Goal: Transaction & Acquisition: Purchase product/service

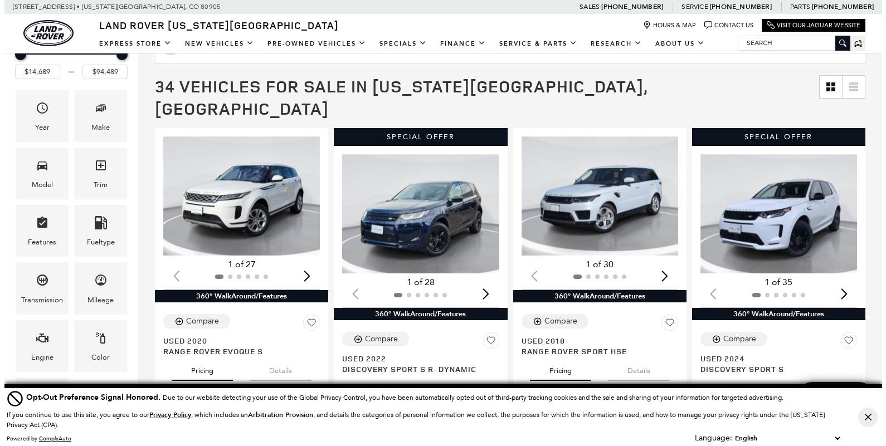
scroll to position [169, 0]
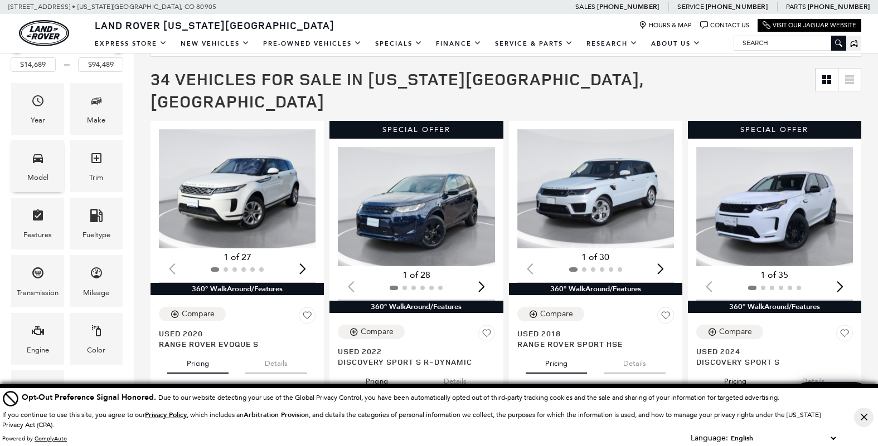
click at [37, 168] on span "Model" at bounding box center [37, 160] width 13 height 23
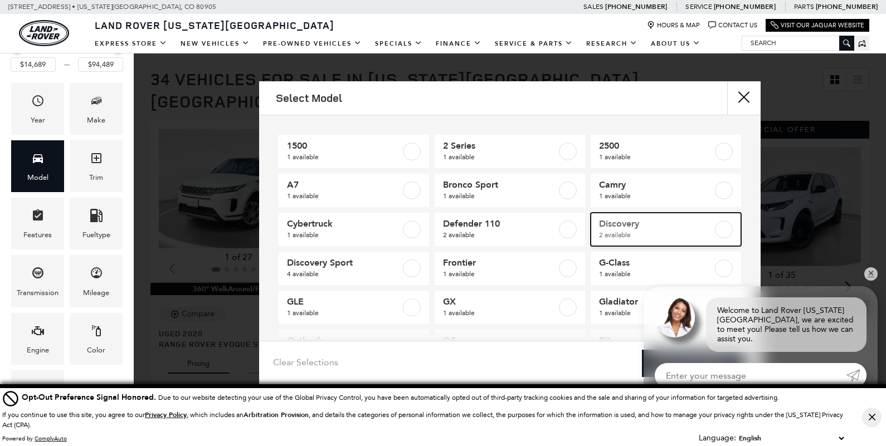
click at [716, 230] on label at bounding box center [724, 230] width 18 height 18
type input "$43,689"
type input "$53,589"
checkbox input "true"
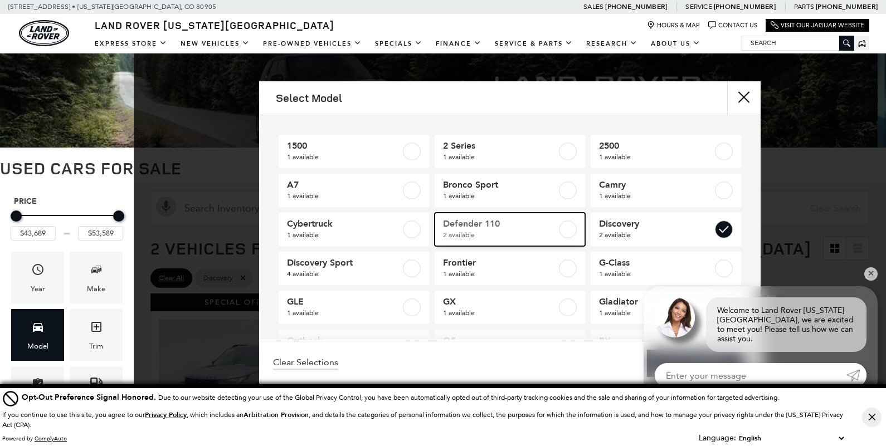
click at [559, 224] on label at bounding box center [568, 230] width 18 height 18
type input "$65,489"
checkbox input "true"
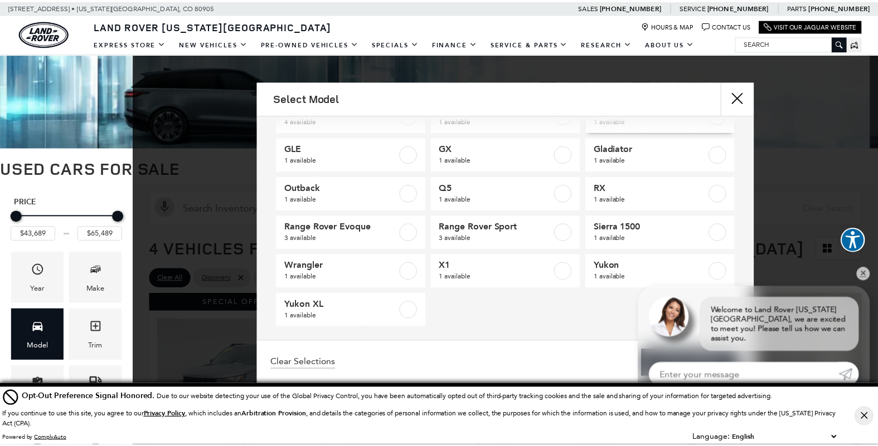
scroll to position [159, 0]
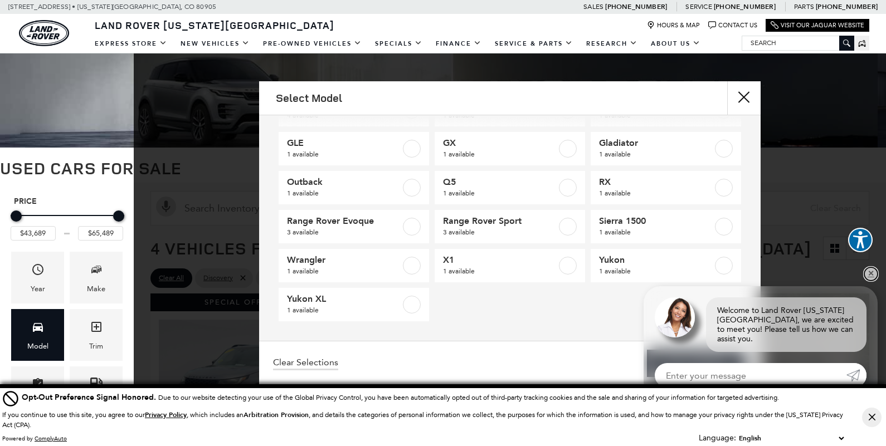
click at [870, 281] on link "✕" at bounding box center [871, 274] width 13 height 13
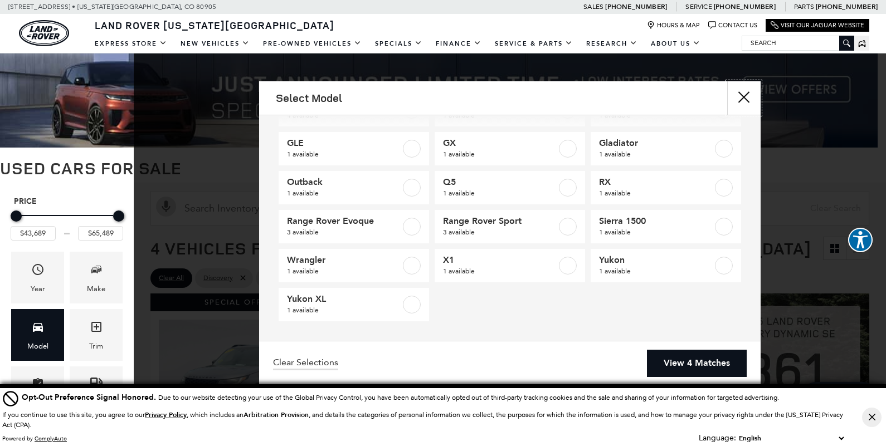
click at [743, 93] on button "close" at bounding box center [743, 97] width 33 height 33
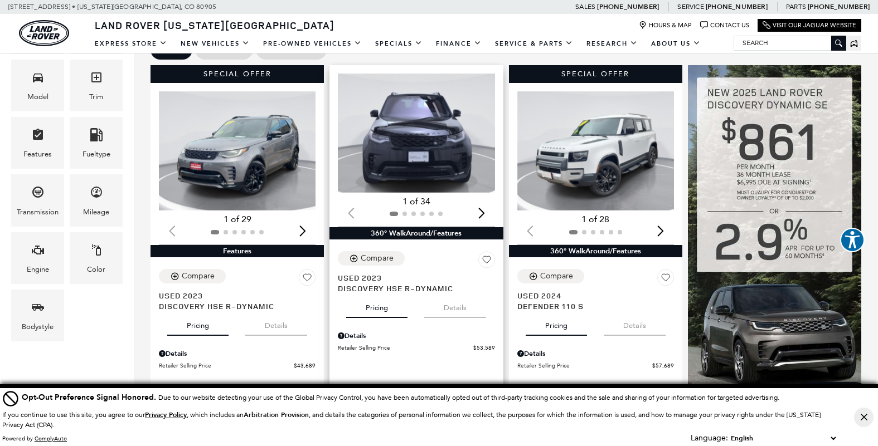
scroll to position [257, 0]
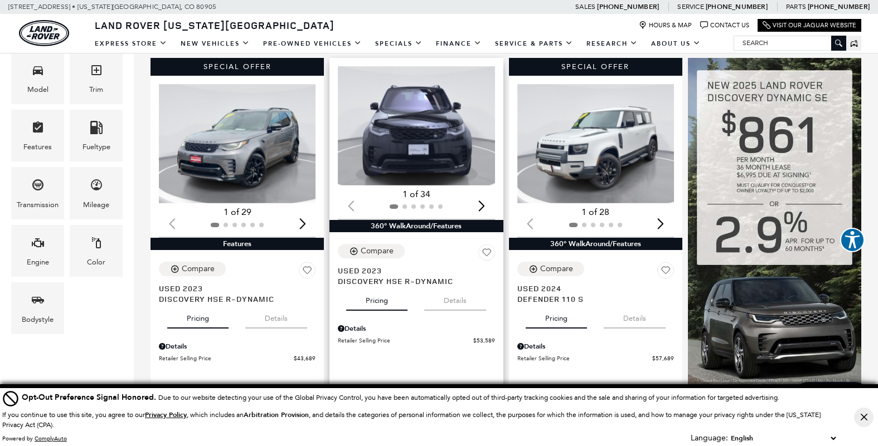
click at [486, 194] on div "Next slide" at bounding box center [481, 206] width 15 height 25
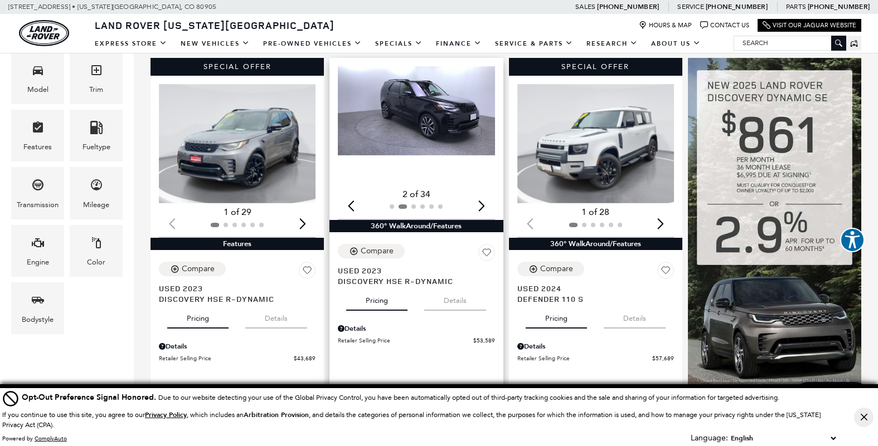
click at [486, 194] on div "Next slide" at bounding box center [481, 206] width 15 height 25
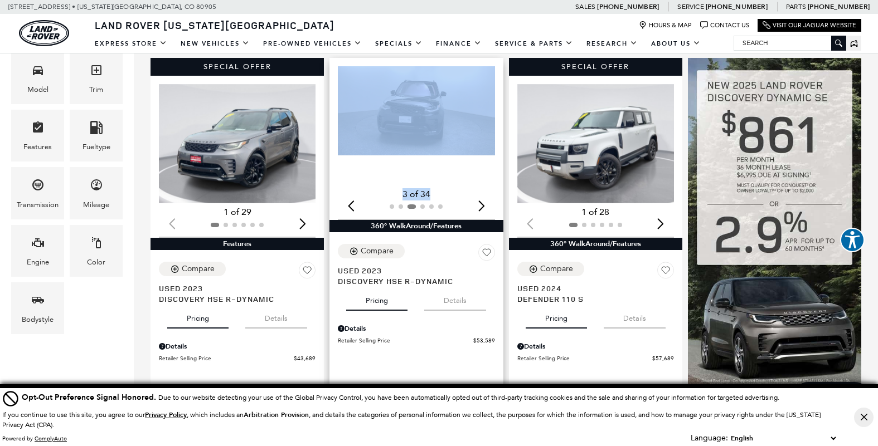
click at [486, 194] on div "Next slide" at bounding box center [481, 206] width 15 height 25
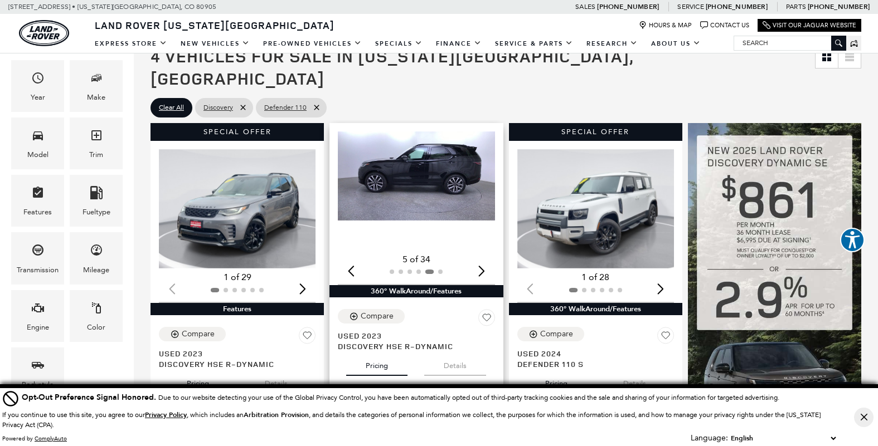
scroll to position [199, 0]
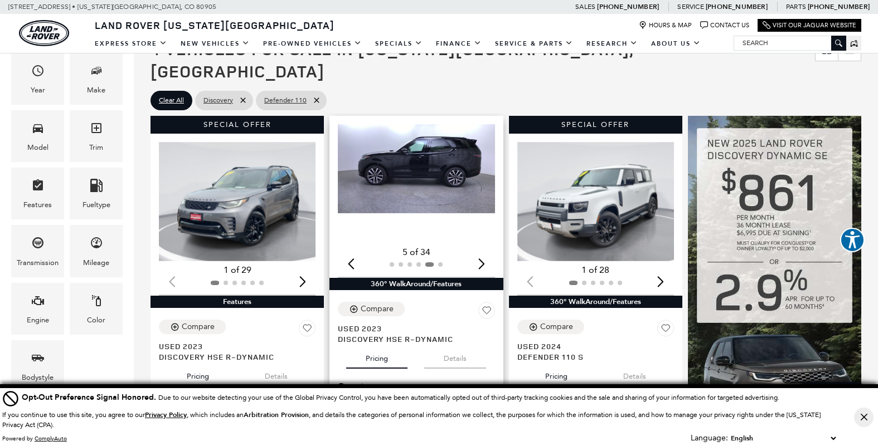
click at [400, 151] on img "5 / 6" at bounding box center [417, 168] width 159 height 89
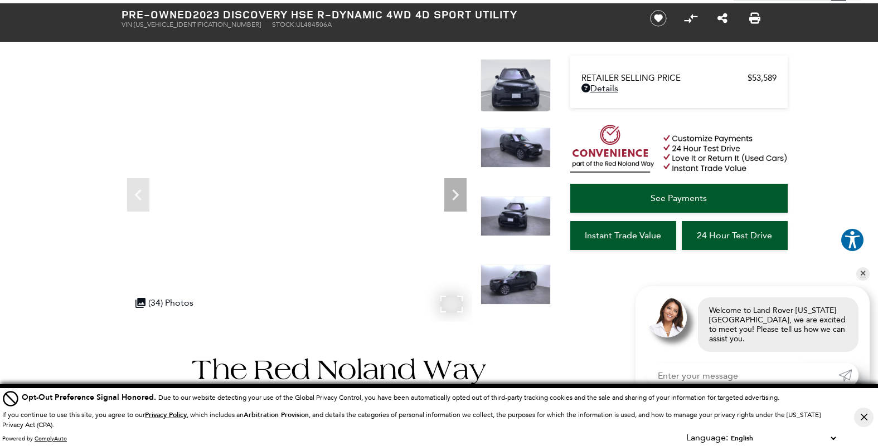
scroll to position [57, 0]
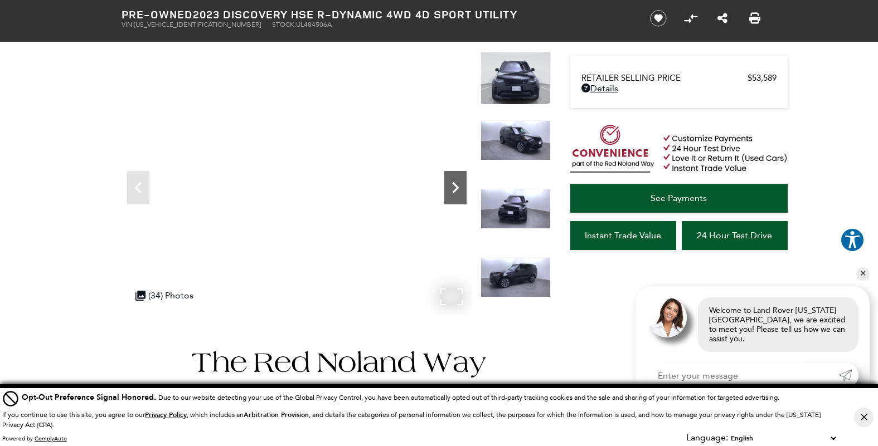
click at [451, 192] on icon "Next" at bounding box center [455, 188] width 22 height 22
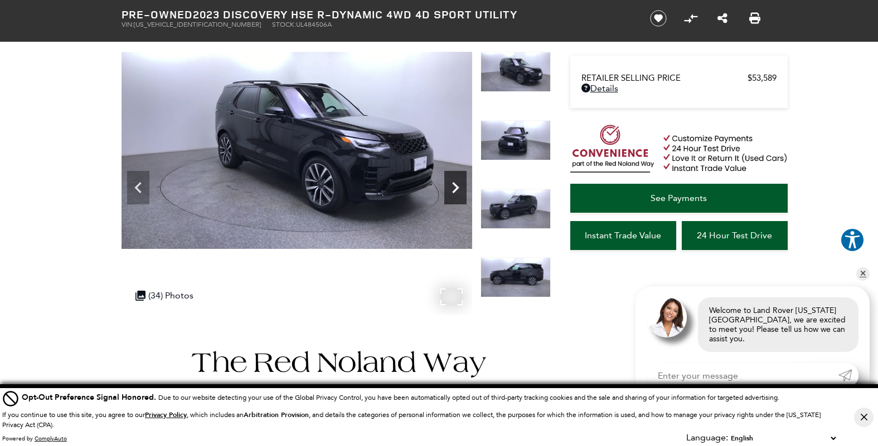
click at [451, 192] on icon "Next" at bounding box center [455, 188] width 22 height 22
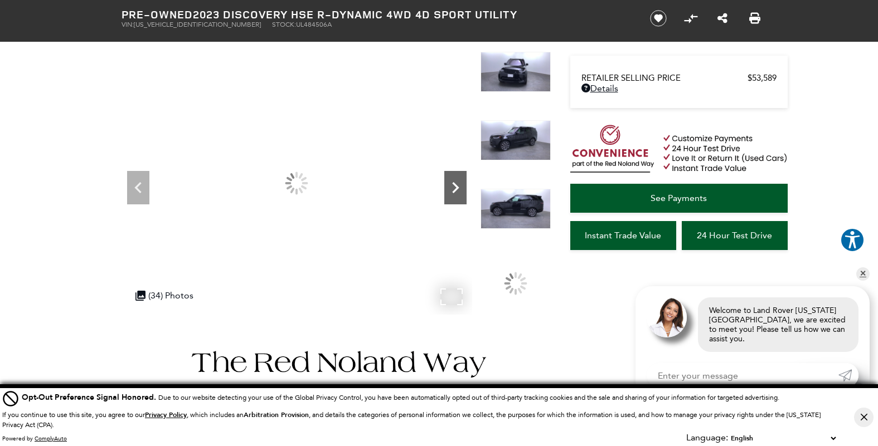
click at [451, 192] on icon "Next" at bounding box center [455, 188] width 22 height 22
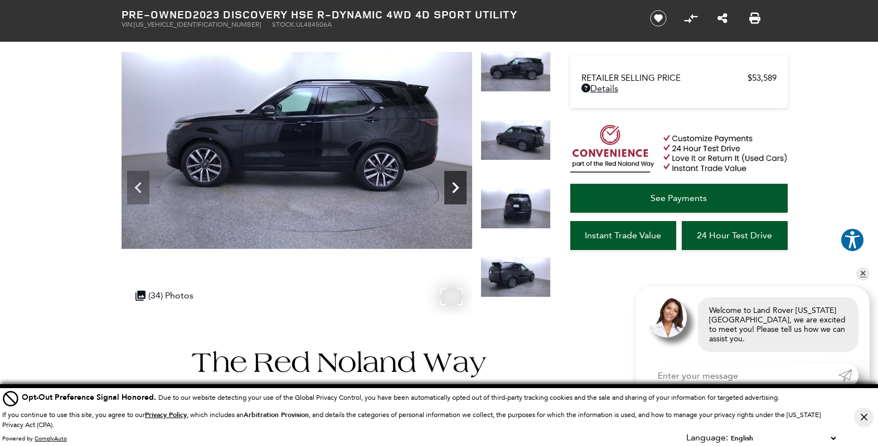
click at [451, 192] on icon "Next" at bounding box center [455, 188] width 22 height 22
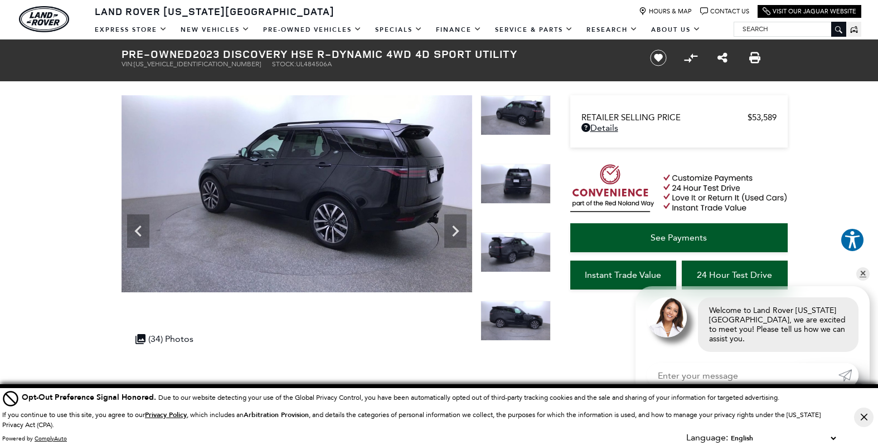
scroll to position [0, 0]
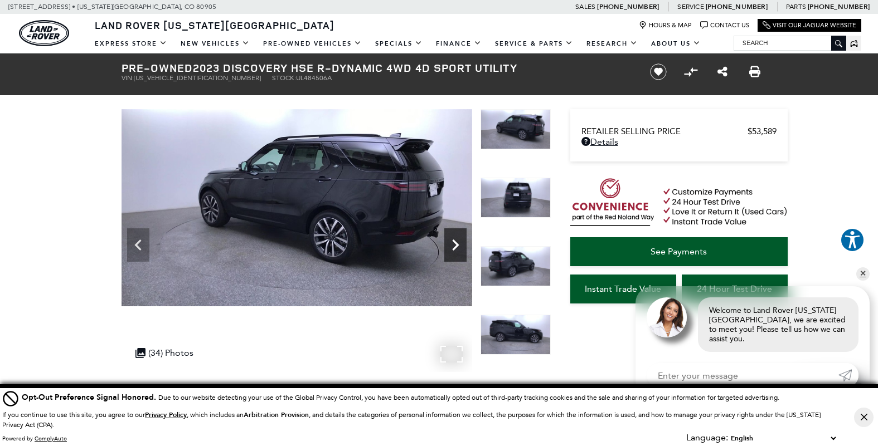
click at [455, 238] on icon "Next" at bounding box center [455, 245] width 22 height 22
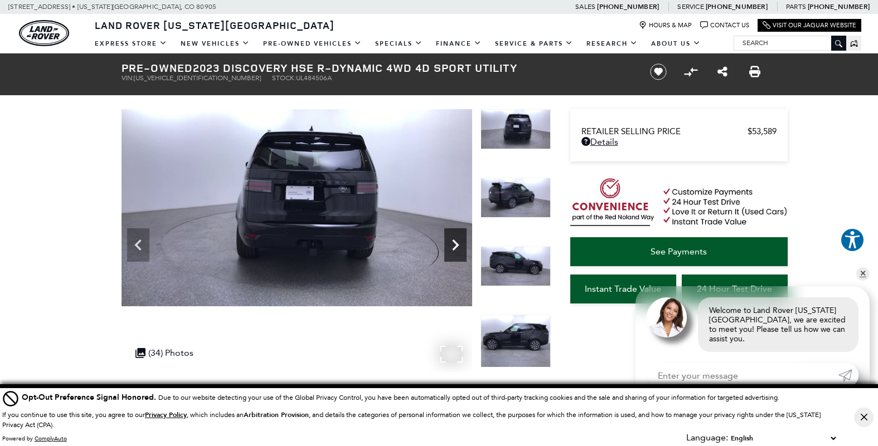
click at [455, 238] on icon "Next" at bounding box center [455, 245] width 22 height 22
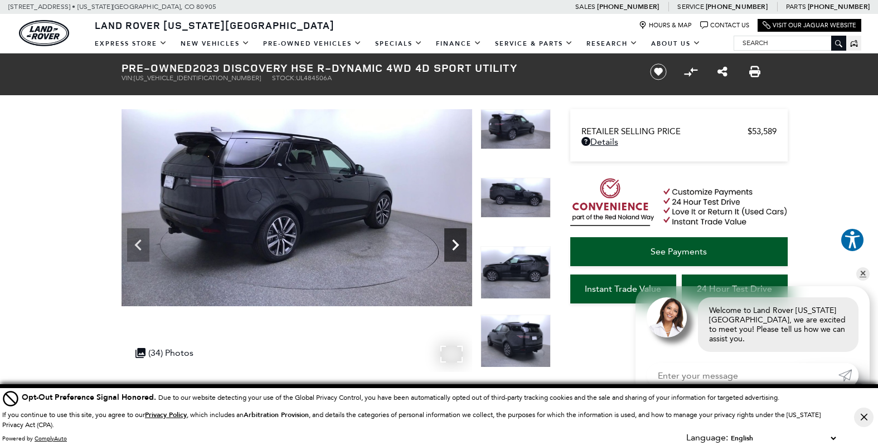
click at [455, 238] on icon "Next" at bounding box center [455, 245] width 22 height 22
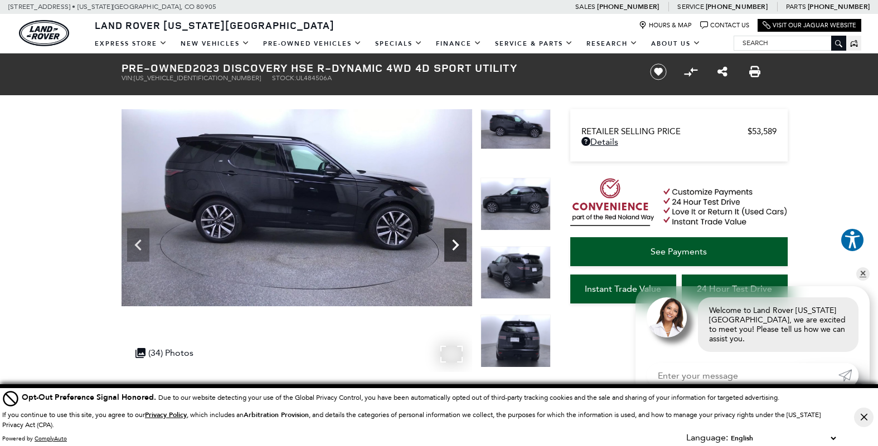
click at [455, 238] on icon "Next" at bounding box center [455, 245] width 22 height 22
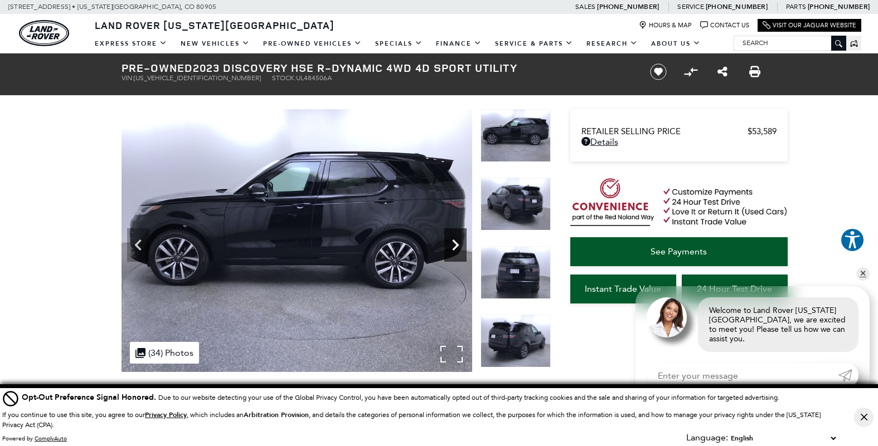
click at [455, 238] on icon "Next" at bounding box center [455, 245] width 22 height 22
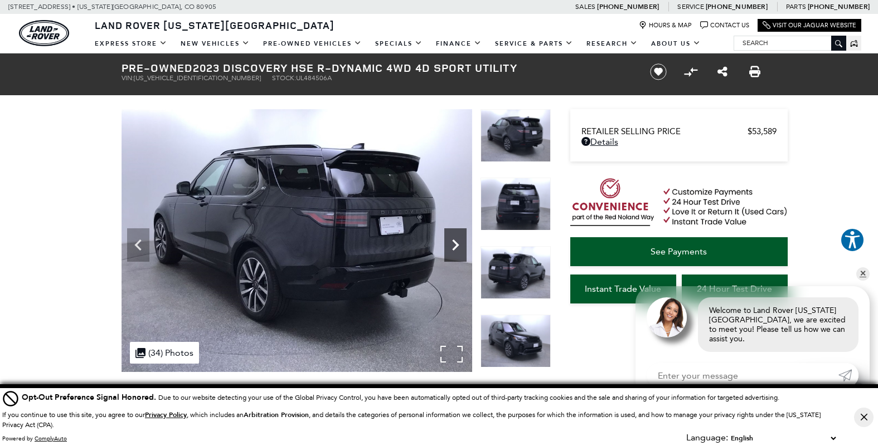
click at [455, 238] on icon "Next" at bounding box center [455, 245] width 22 height 22
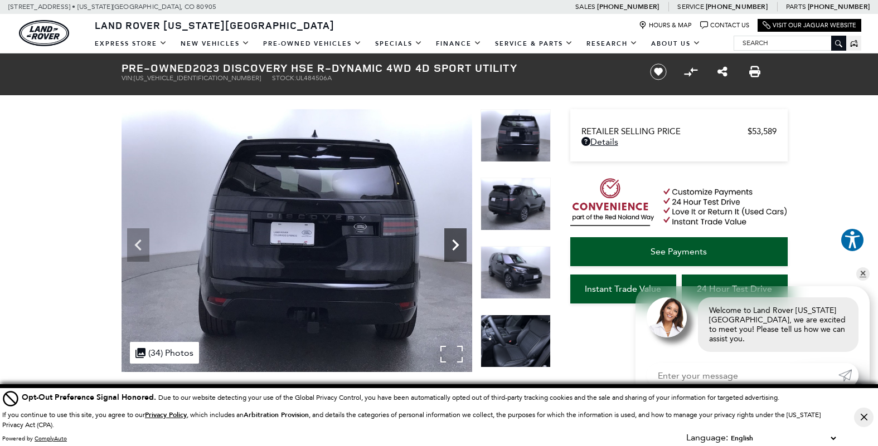
click at [455, 238] on icon "Next" at bounding box center [455, 245] width 22 height 22
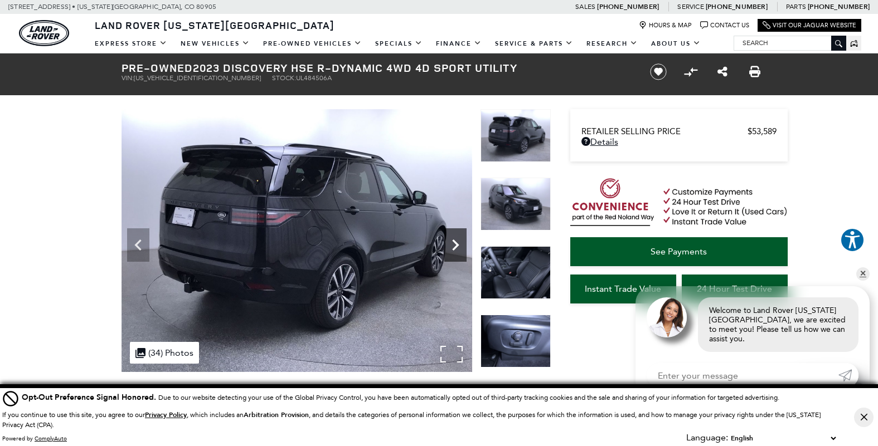
click at [455, 238] on icon "Next" at bounding box center [455, 245] width 22 height 22
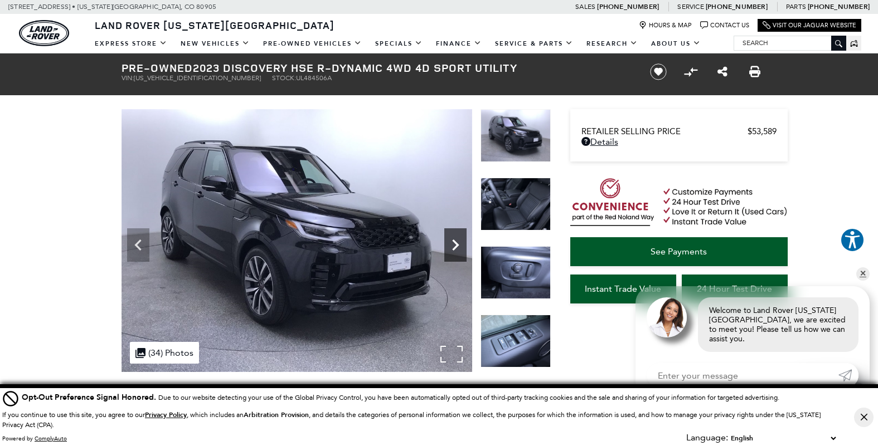
click at [455, 238] on icon "Next" at bounding box center [455, 245] width 22 height 22
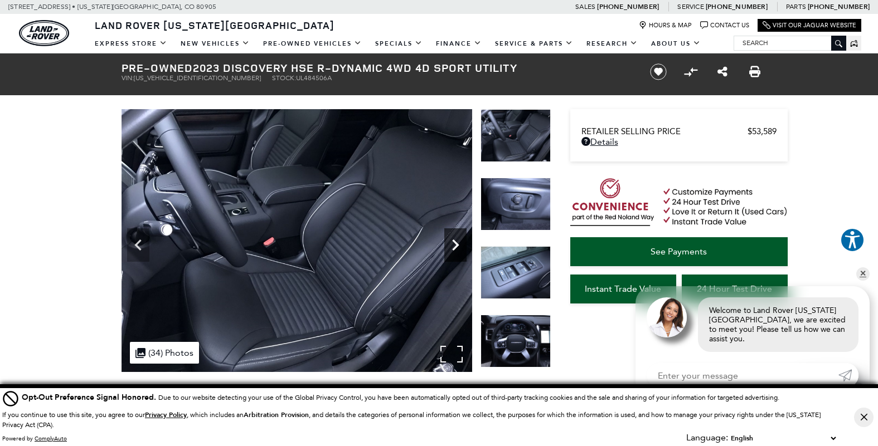
click at [455, 238] on icon "Next" at bounding box center [455, 245] width 22 height 22
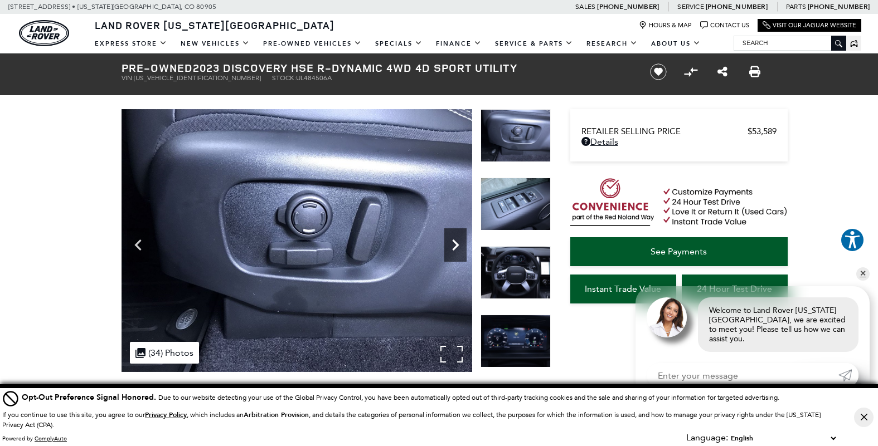
click at [455, 238] on icon "Next" at bounding box center [455, 245] width 22 height 22
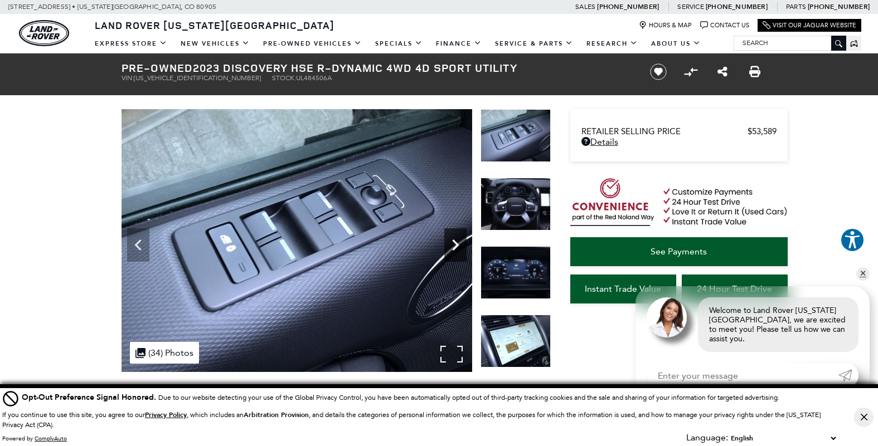
click at [455, 238] on icon "Next" at bounding box center [455, 245] width 22 height 22
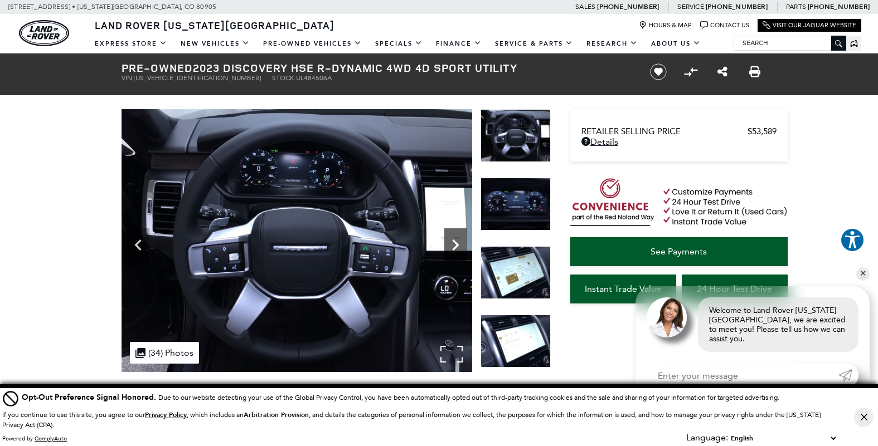
click at [455, 238] on icon "Next" at bounding box center [455, 245] width 22 height 22
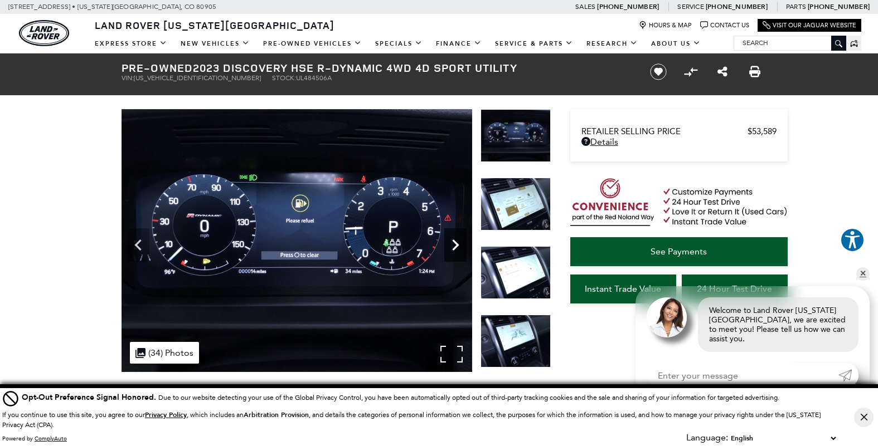
click at [455, 238] on icon "Next" at bounding box center [455, 245] width 22 height 22
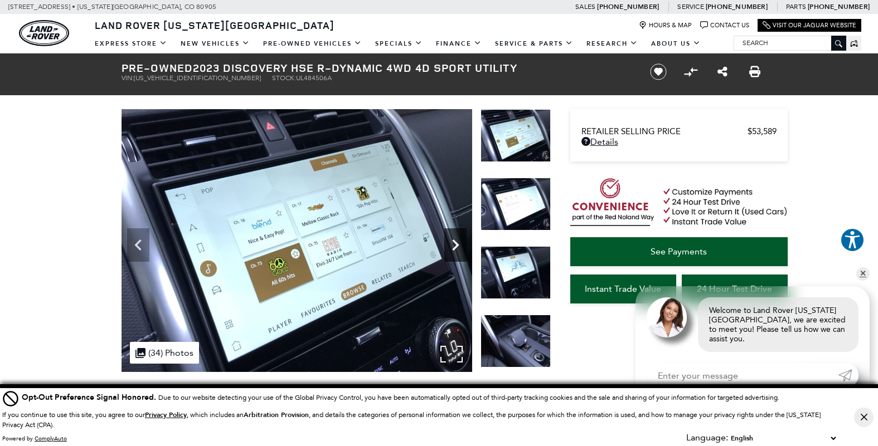
click at [455, 238] on icon "Next" at bounding box center [455, 245] width 22 height 22
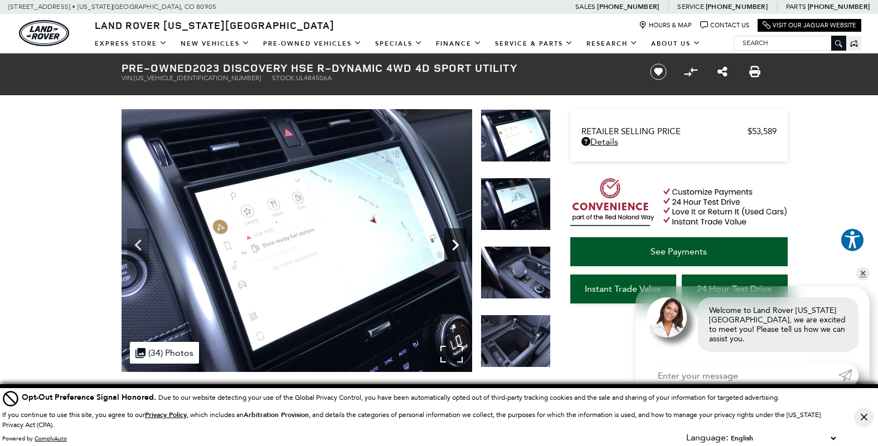
click at [455, 238] on icon "Next" at bounding box center [455, 245] width 22 height 22
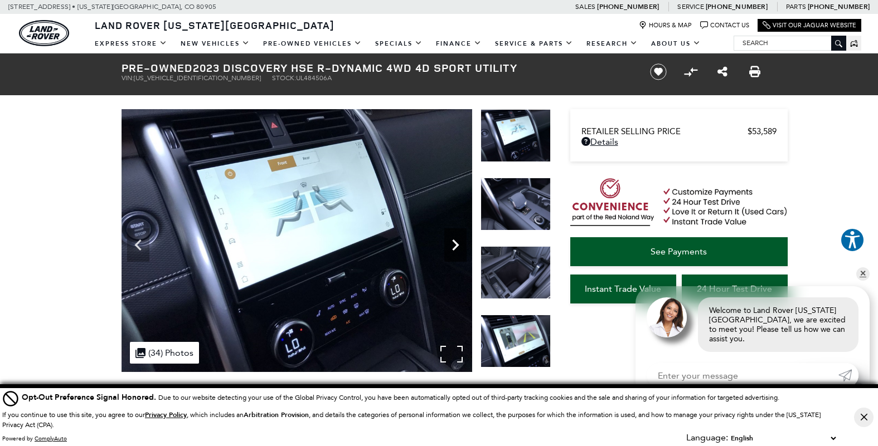
click at [455, 238] on icon "Next" at bounding box center [455, 245] width 22 height 22
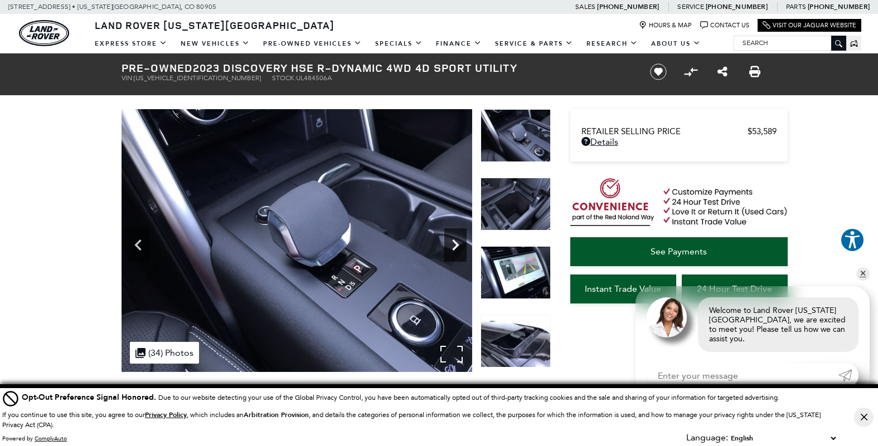
click at [455, 238] on icon "Next" at bounding box center [455, 245] width 22 height 22
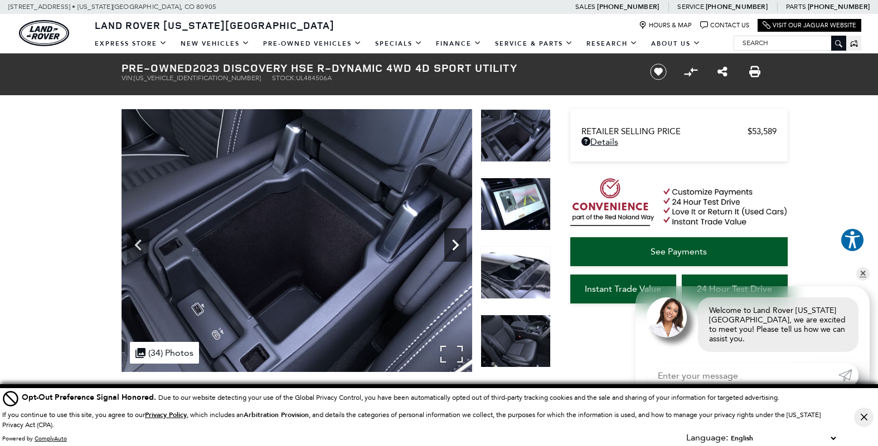
click at [455, 238] on icon "Next" at bounding box center [455, 245] width 22 height 22
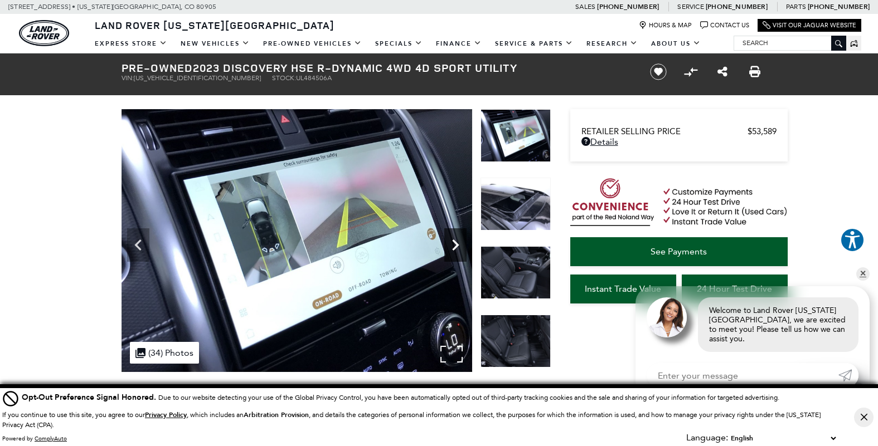
click at [455, 238] on icon "Next" at bounding box center [455, 245] width 22 height 22
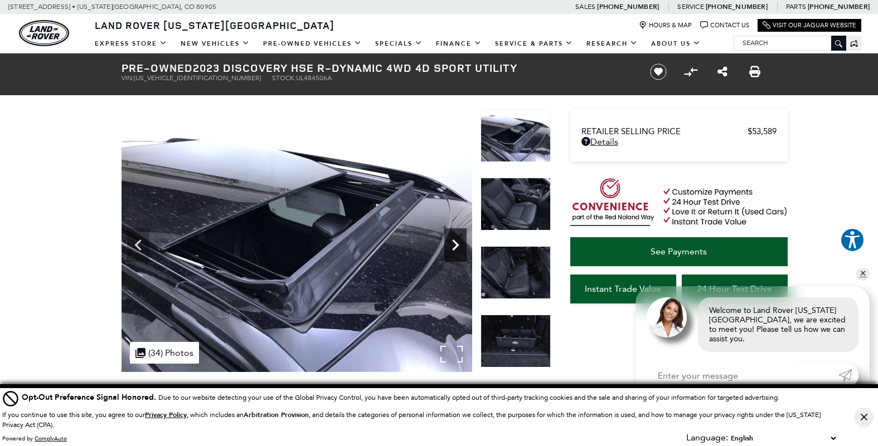
click at [455, 238] on icon "Next" at bounding box center [455, 245] width 22 height 22
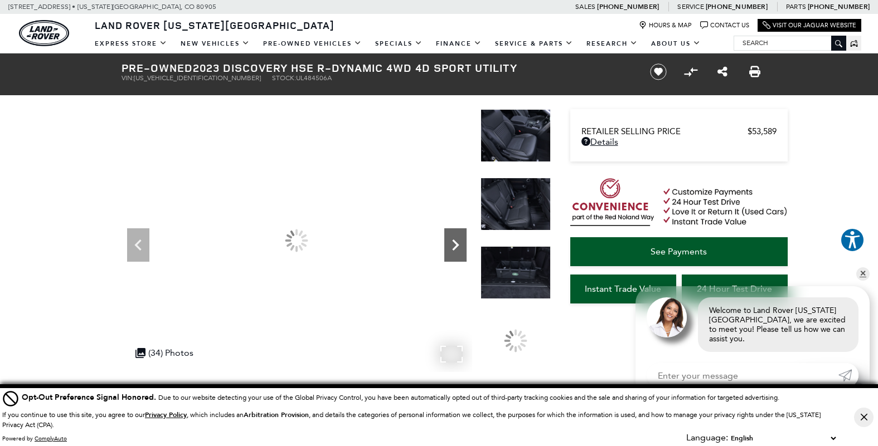
click at [455, 238] on icon "Next" at bounding box center [455, 245] width 22 height 22
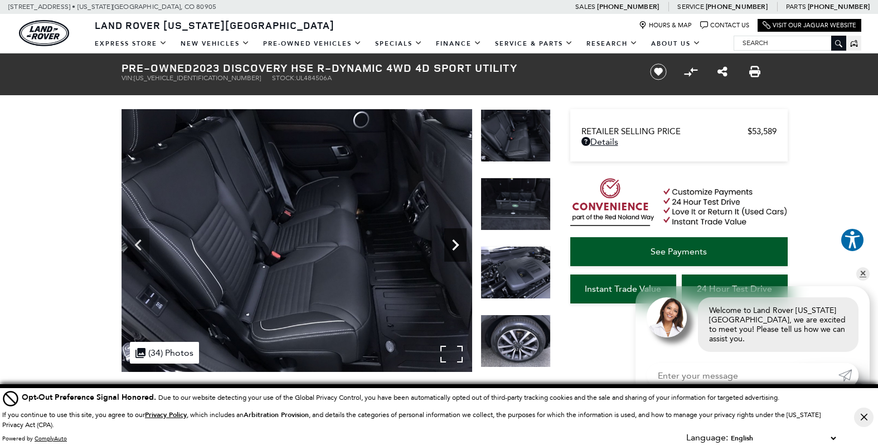
click at [455, 238] on icon "Next" at bounding box center [455, 245] width 22 height 22
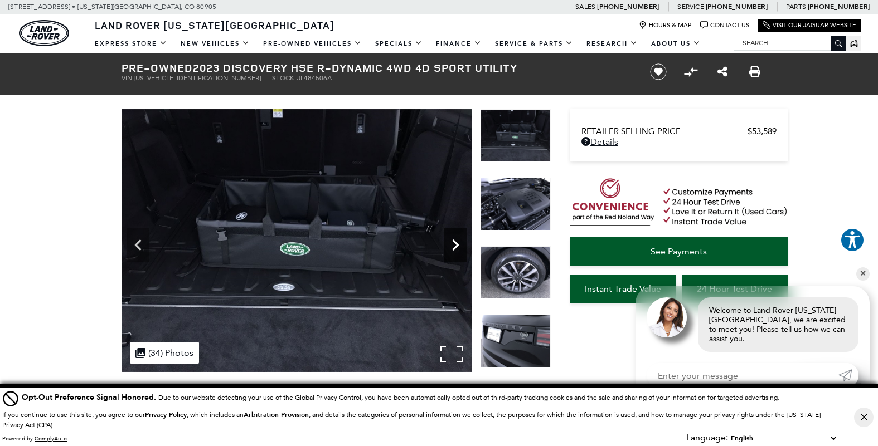
click at [455, 238] on icon "Next" at bounding box center [455, 245] width 22 height 22
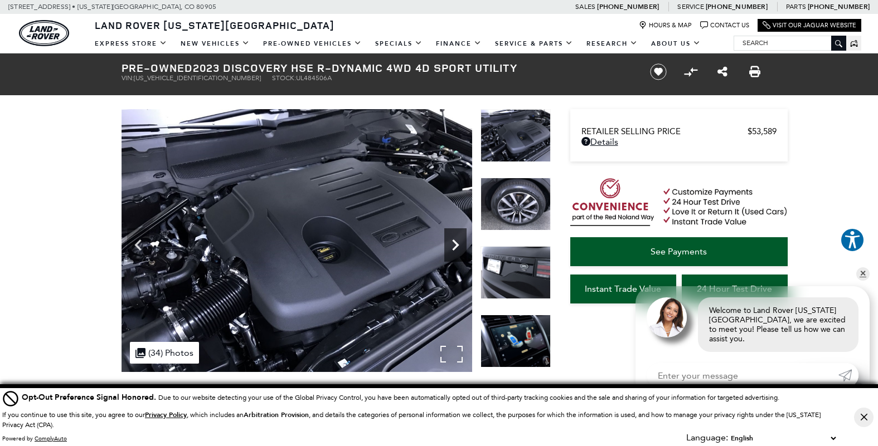
click at [455, 238] on icon "Next" at bounding box center [455, 245] width 22 height 22
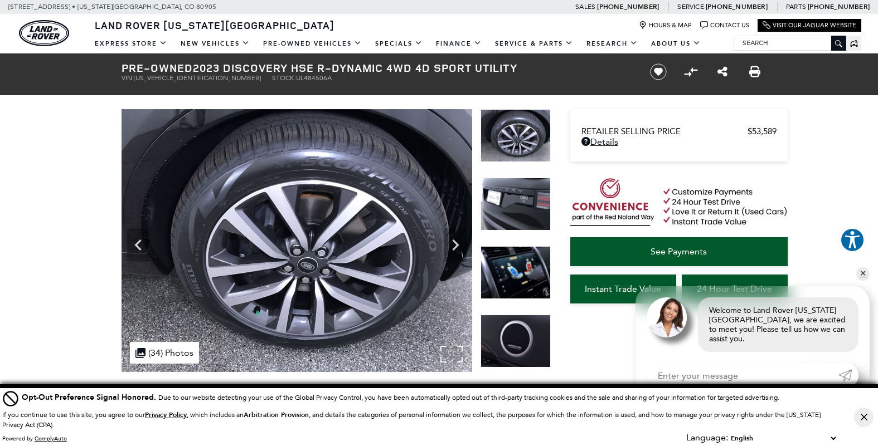
click at [369, 187] on img at bounding box center [297, 240] width 351 height 263
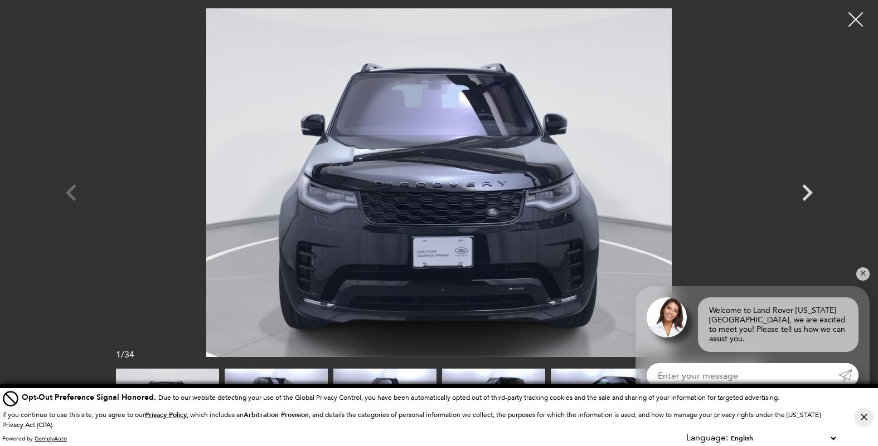
click at [856, 14] on div at bounding box center [856, 20] width 30 height 30
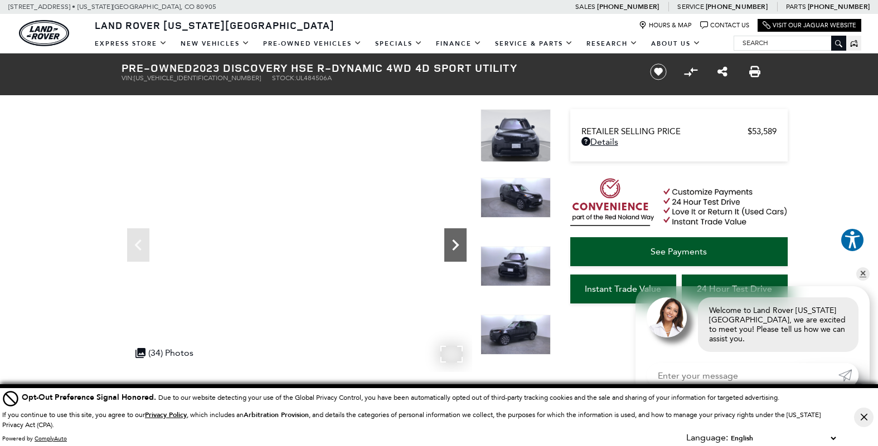
click at [452, 243] on icon "Next" at bounding box center [455, 245] width 22 height 22
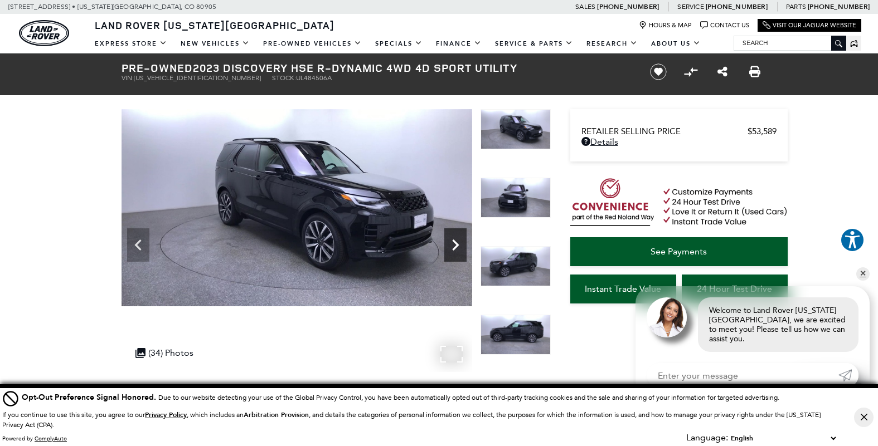
click at [452, 243] on icon "Next" at bounding box center [455, 245] width 22 height 22
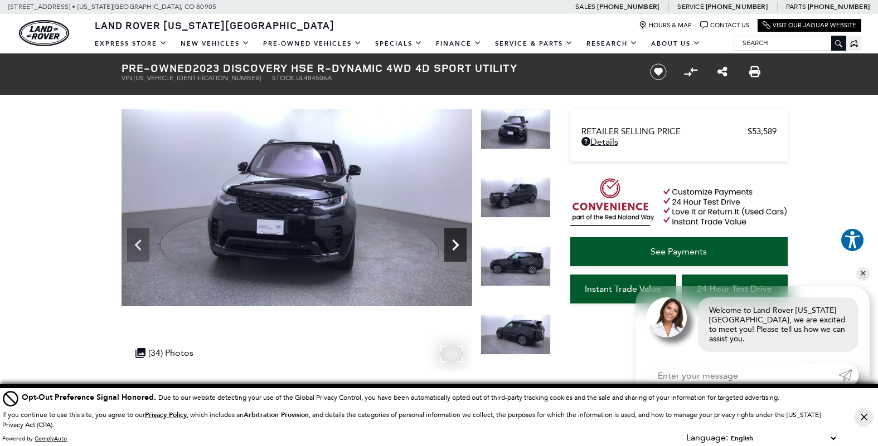
click at [452, 243] on icon "Next" at bounding box center [455, 245] width 22 height 22
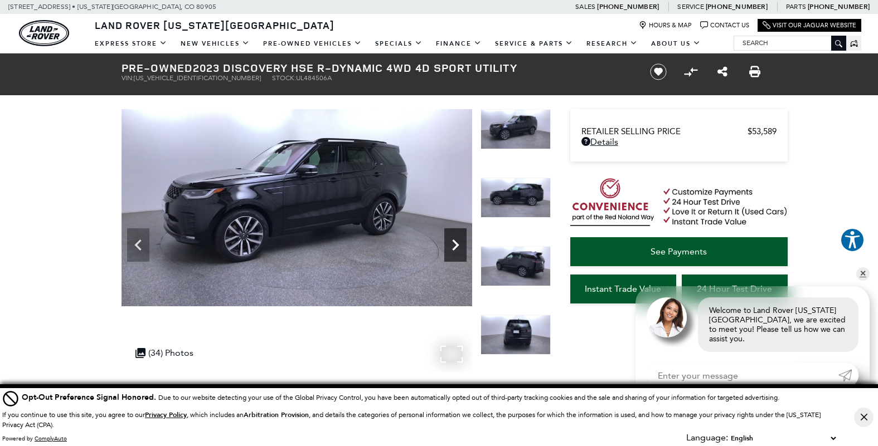
click at [452, 243] on icon "Next" at bounding box center [455, 245] width 22 height 22
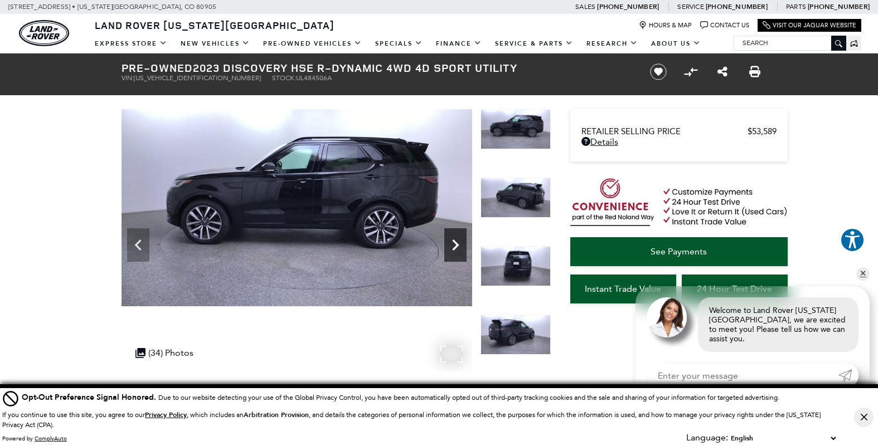
click at [452, 243] on icon "Next" at bounding box center [455, 245] width 22 height 22
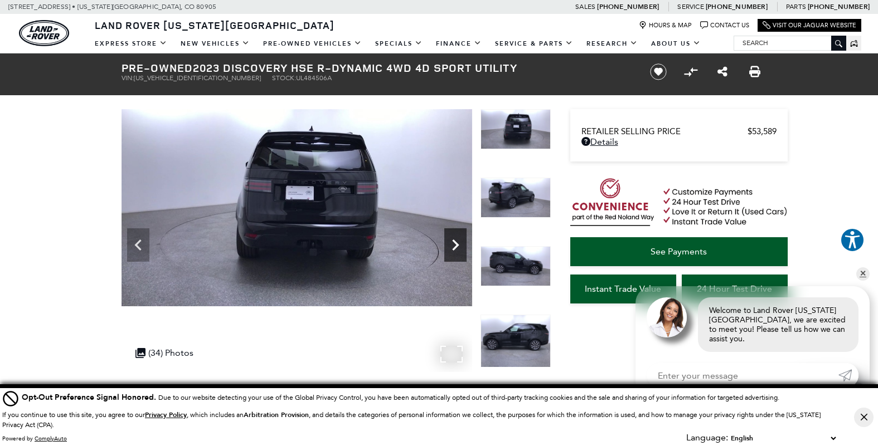
click at [452, 243] on icon "Next" at bounding box center [455, 245] width 22 height 22
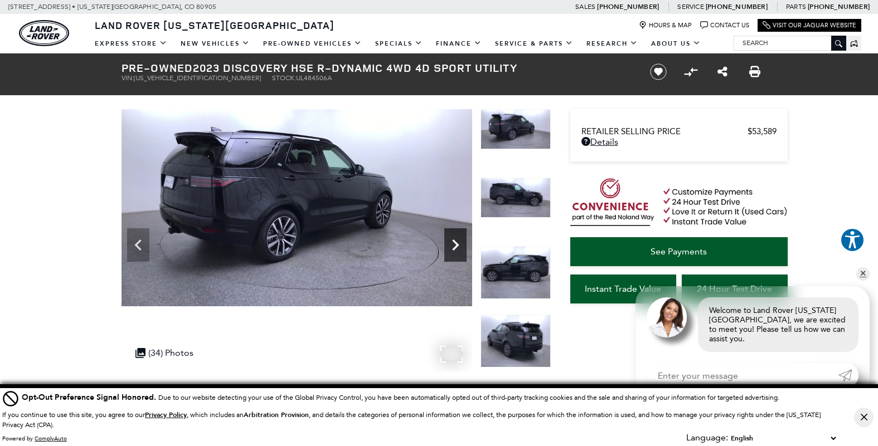
click at [452, 243] on icon "Next" at bounding box center [455, 245] width 22 height 22
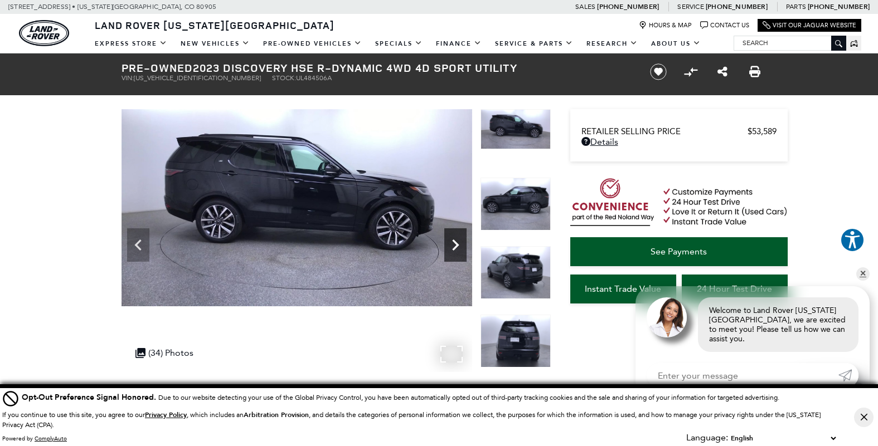
click at [452, 243] on icon "Next" at bounding box center [455, 245] width 22 height 22
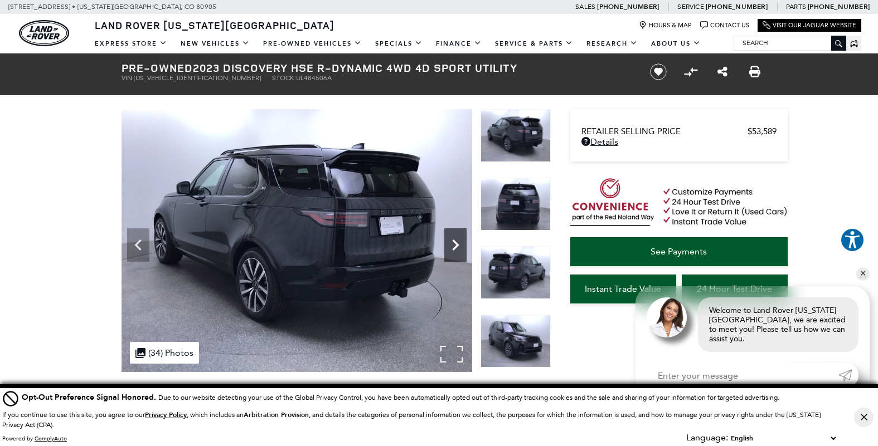
click at [452, 243] on icon "Next" at bounding box center [455, 245] width 22 height 22
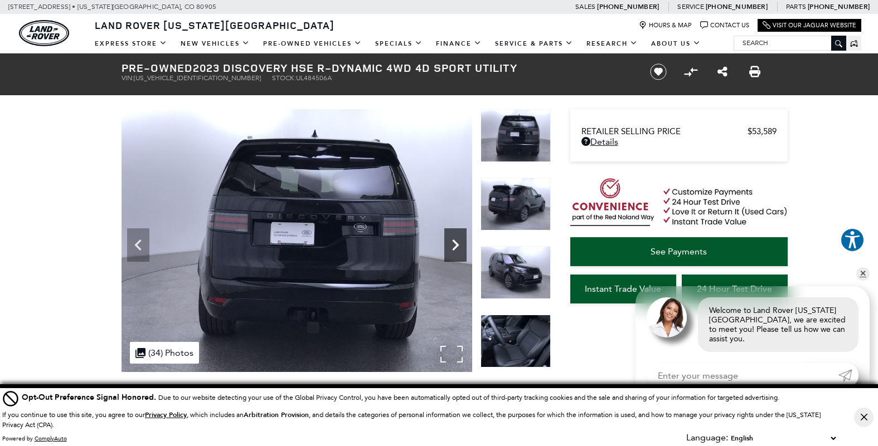
click at [452, 243] on icon "Next" at bounding box center [455, 245] width 22 height 22
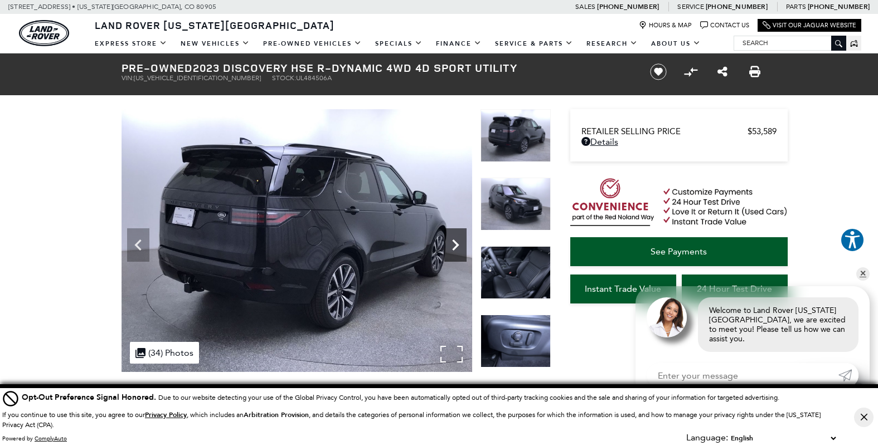
click at [452, 243] on icon "Next" at bounding box center [455, 245] width 22 height 22
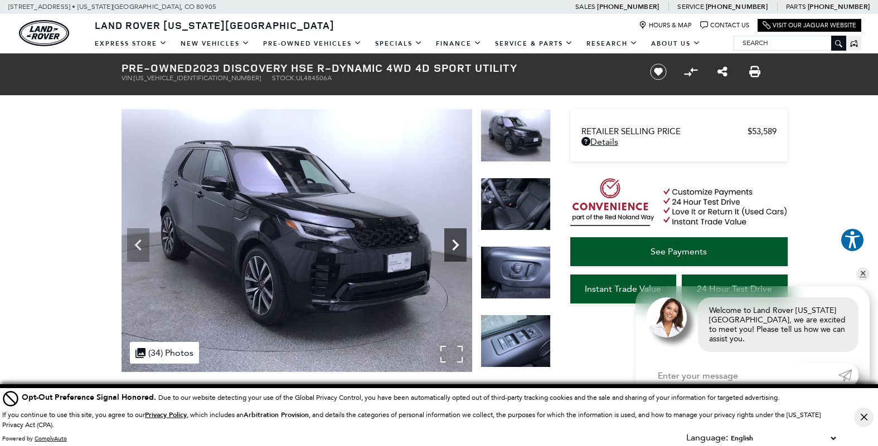
click at [452, 243] on icon "Next" at bounding box center [455, 245] width 22 height 22
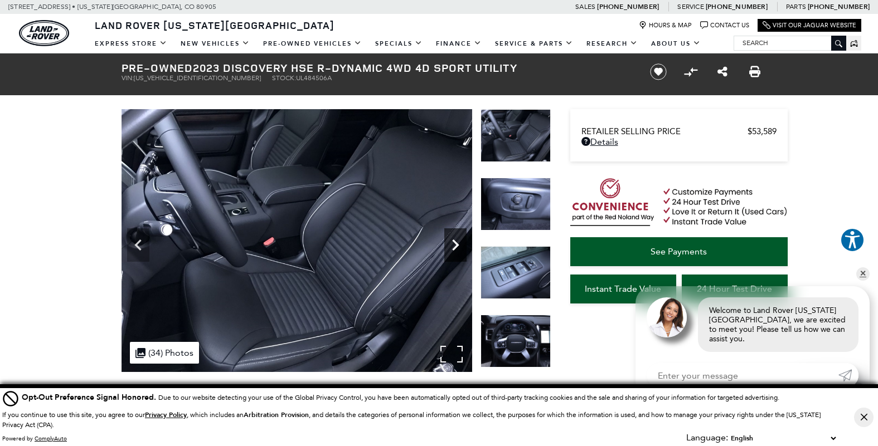
click at [452, 243] on icon "Next" at bounding box center [455, 245] width 22 height 22
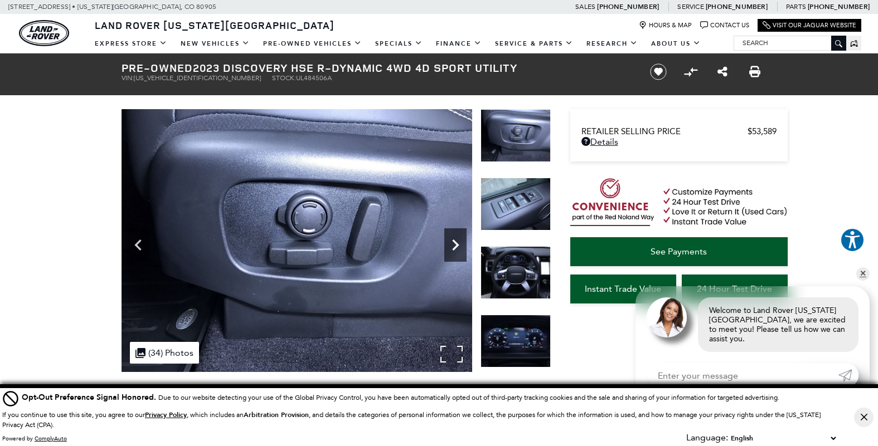
click at [452, 243] on icon "Next" at bounding box center [455, 245] width 22 height 22
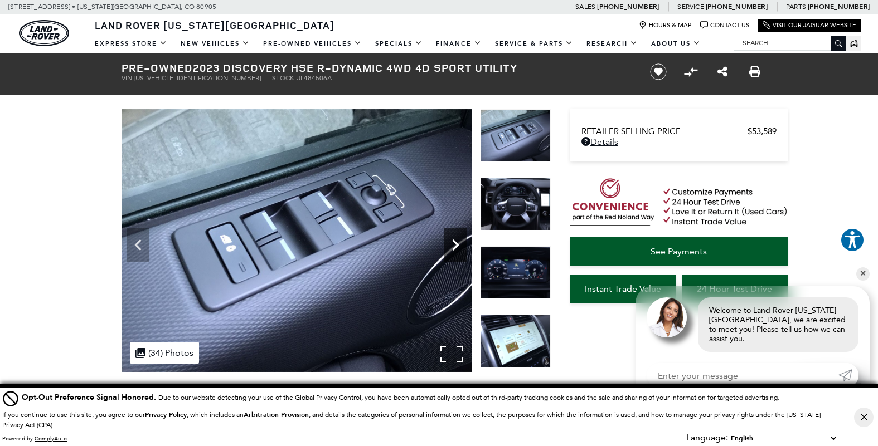
click at [452, 243] on icon "Next" at bounding box center [455, 245] width 22 height 22
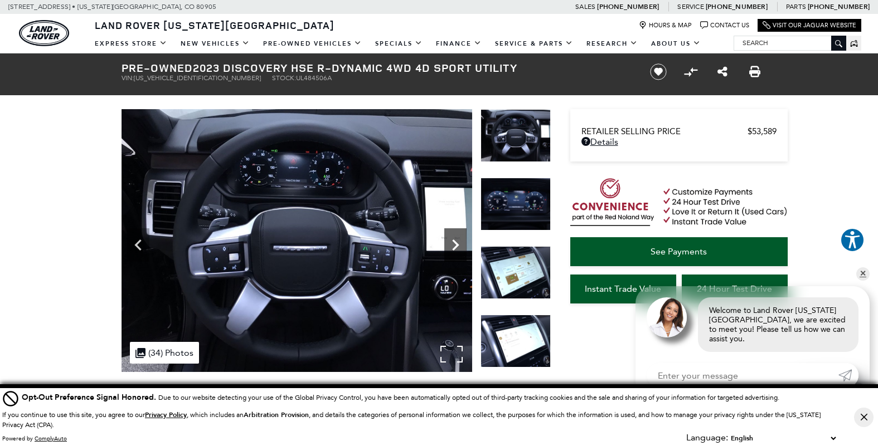
click at [452, 243] on icon "Next" at bounding box center [455, 245] width 22 height 22
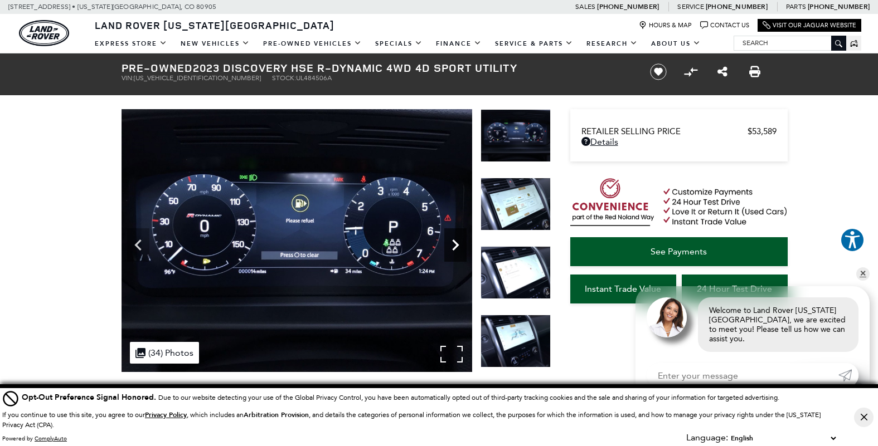
click at [452, 243] on icon "Next" at bounding box center [455, 245] width 22 height 22
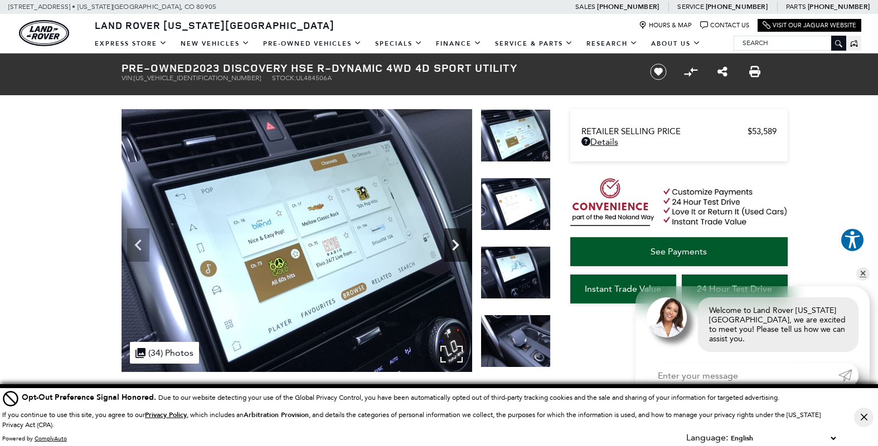
click at [452, 243] on icon "Next" at bounding box center [455, 245] width 22 height 22
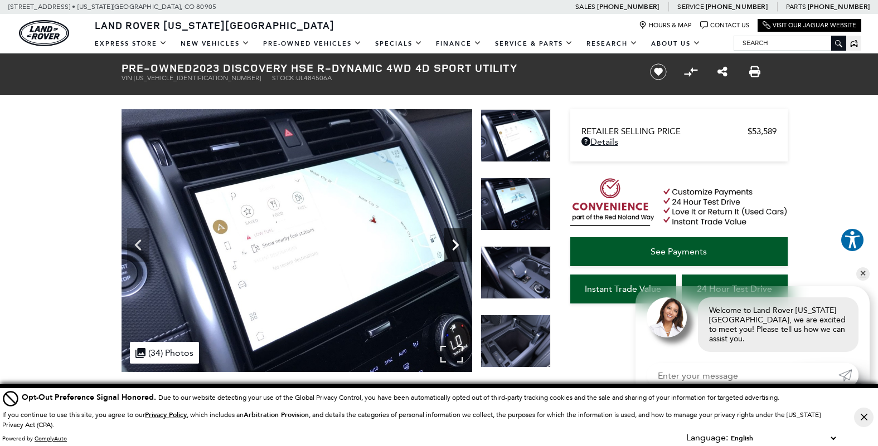
click at [452, 243] on icon "Next" at bounding box center [455, 245] width 22 height 22
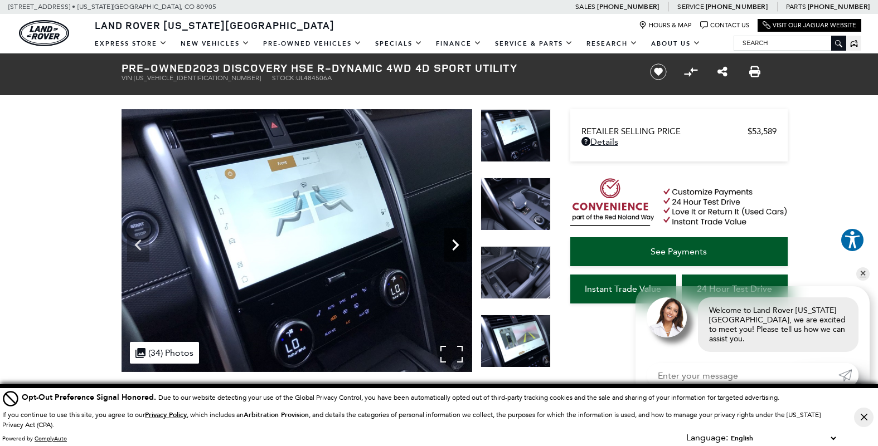
click at [452, 243] on icon "Next" at bounding box center [455, 245] width 22 height 22
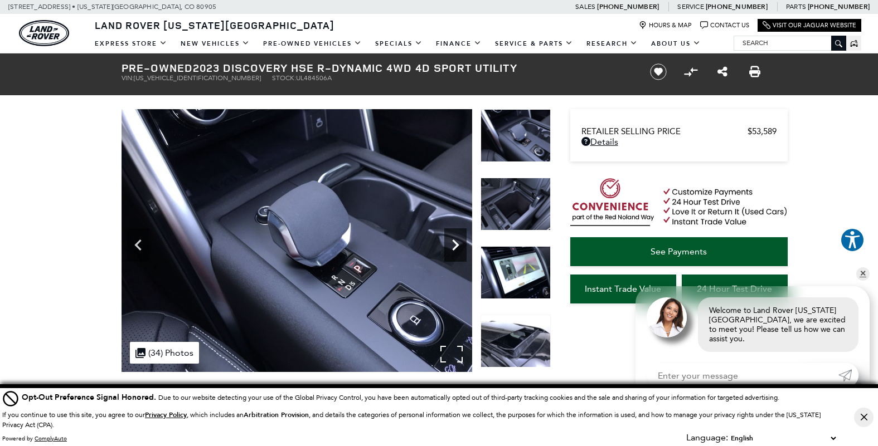
click at [452, 243] on icon "Next" at bounding box center [455, 245] width 22 height 22
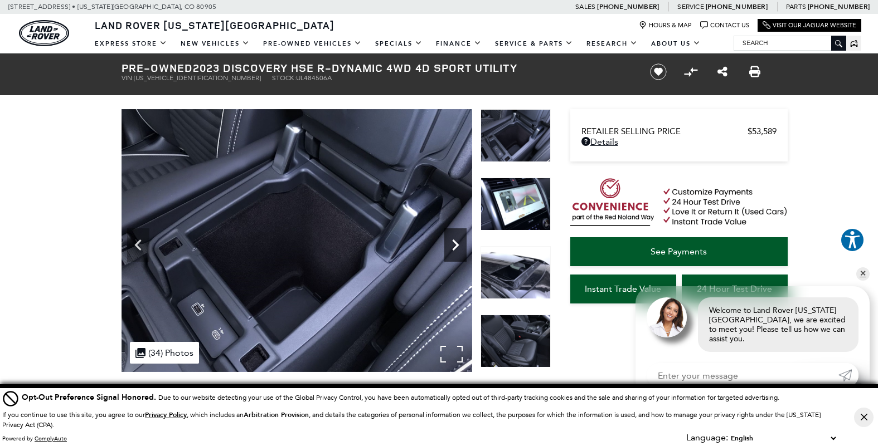
click at [452, 243] on icon "Next" at bounding box center [455, 245] width 22 height 22
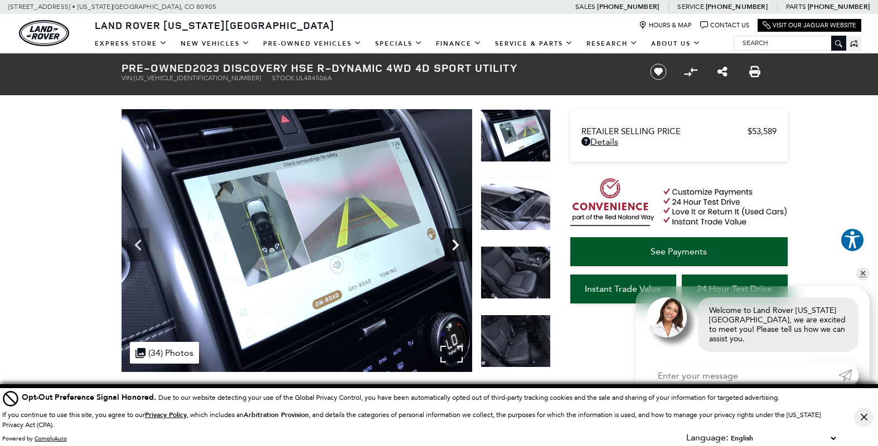
click at [452, 243] on icon "Next" at bounding box center [455, 245] width 22 height 22
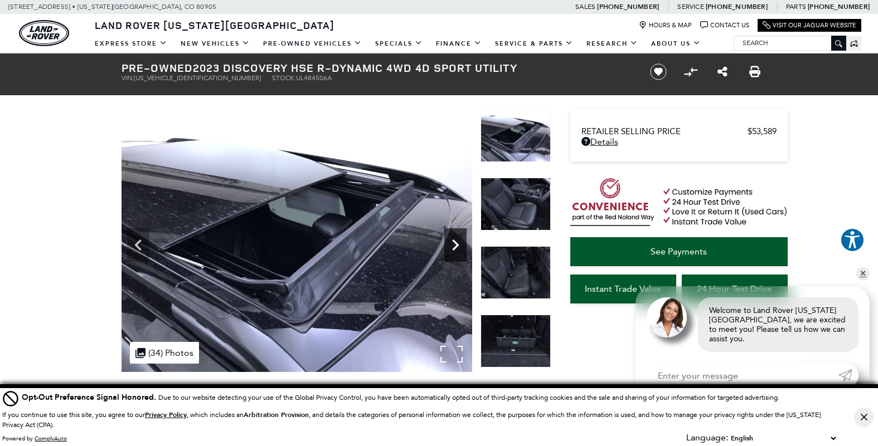
click at [452, 243] on icon "Next" at bounding box center [455, 245] width 22 height 22
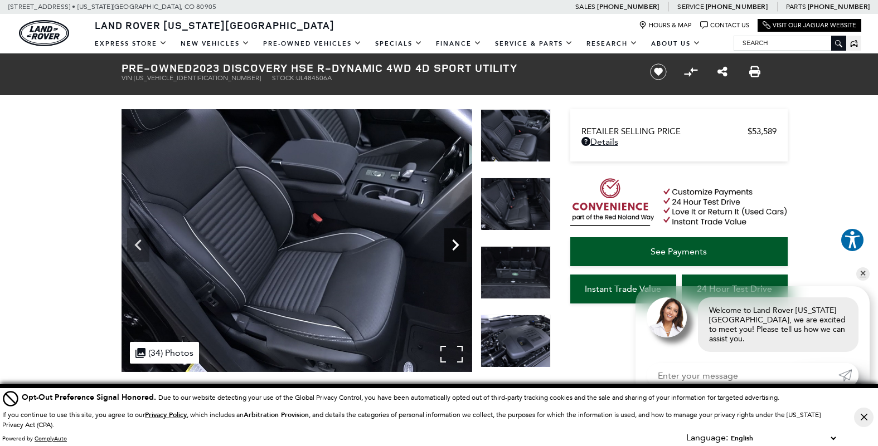
click at [452, 243] on icon "Next" at bounding box center [455, 245] width 22 height 22
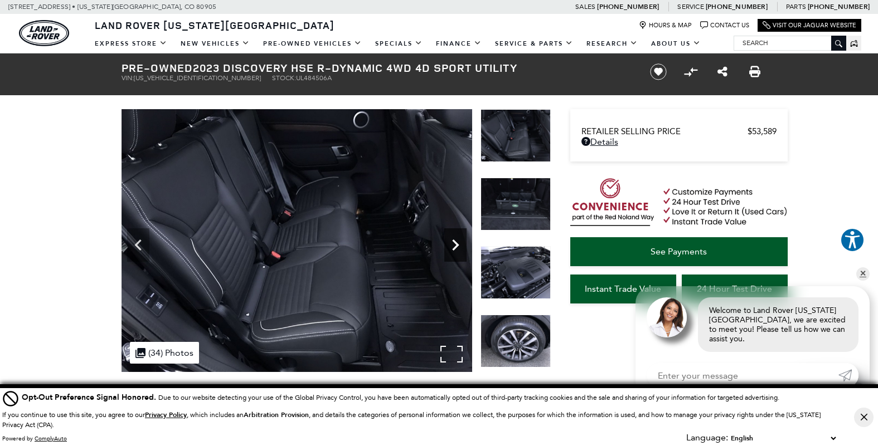
click at [452, 243] on icon "Next" at bounding box center [455, 245] width 22 height 22
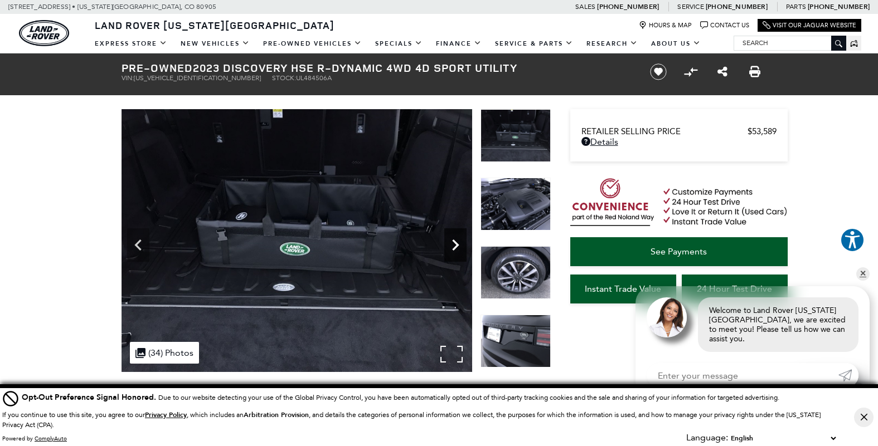
click at [452, 243] on icon "Next" at bounding box center [455, 245] width 22 height 22
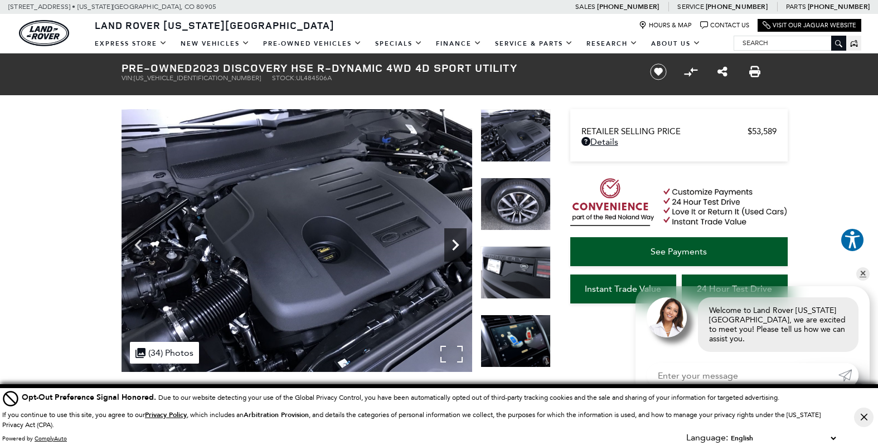
click at [452, 243] on icon "Next" at bounding box center [455, 245] width 22 height 22
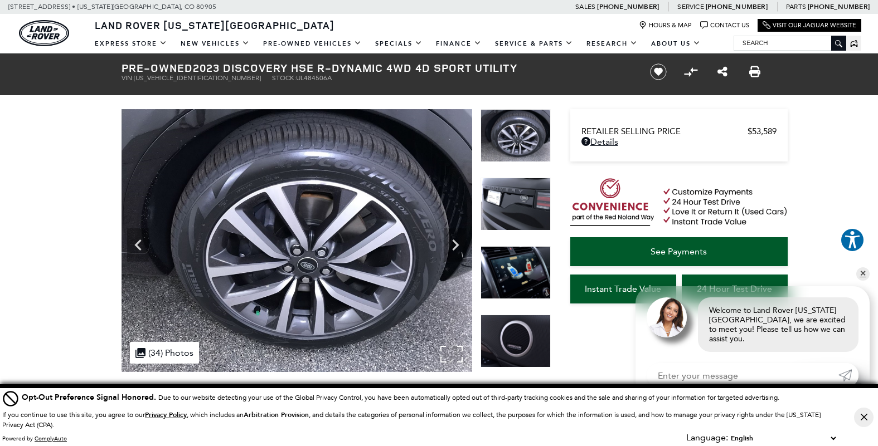
click at [323, 171] on img at bounding box center [297, 240] width 351 height 263
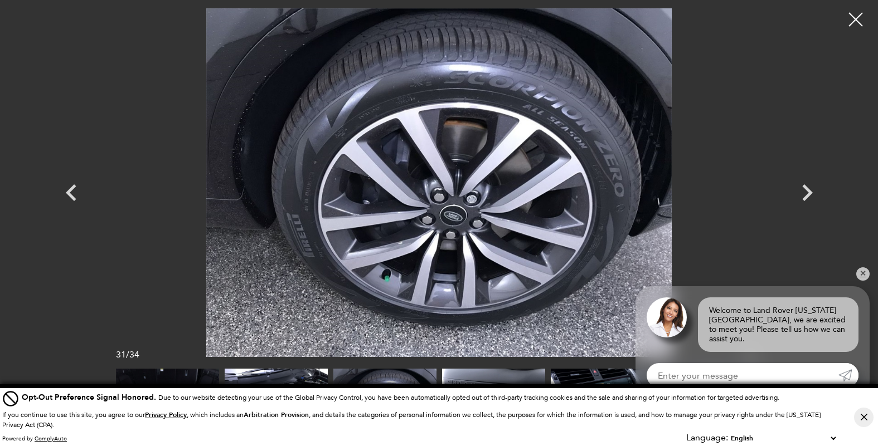
click at [506, 99] on img at bounding box center [439, 182] width 669 height 349
click at [798, 193] on icon "Next" at bounding box center [806, 192] width 33 height 33
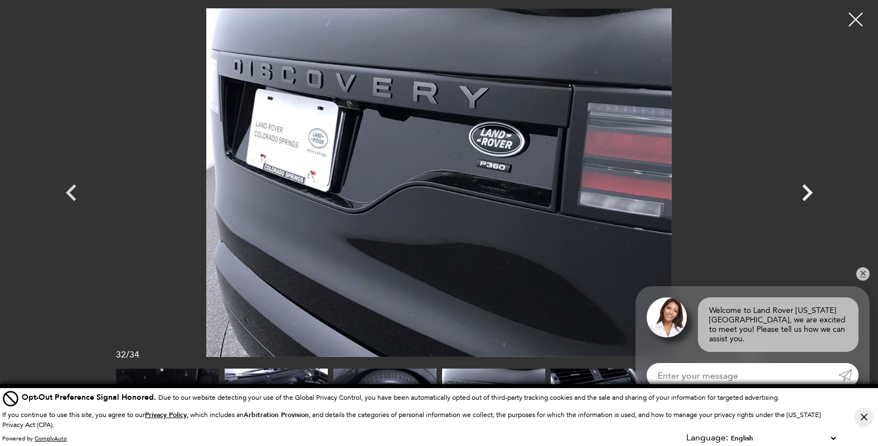
click at [812, 188] on icon "Next" at bounding box center [806, 192] width 33 height 33
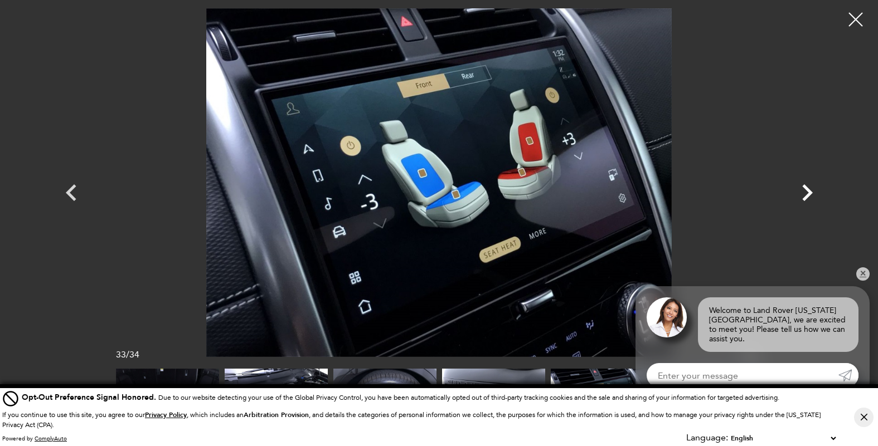
click at [805, 189] on icon "Next" at bounding box center [807, 193] width 11 height 17
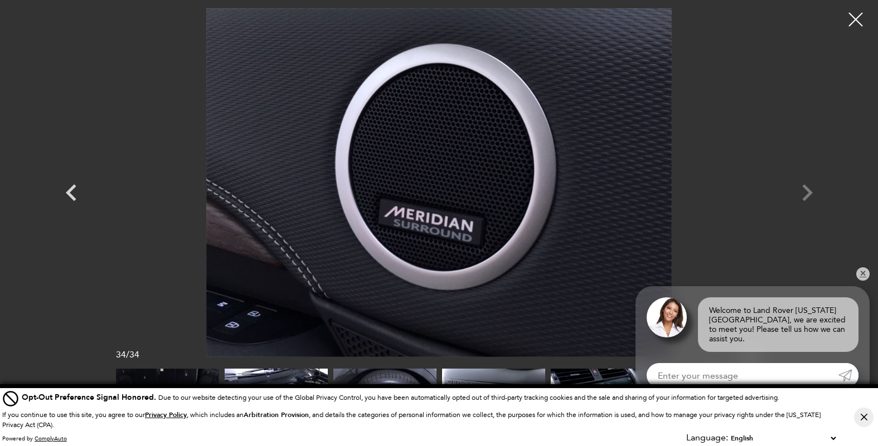
click at [805, 189] on div at bounding box center [439, 182] width 780 height 349
click at [812, 191] on div at bounding box center [439, 182] width 780 height 349
